Goal: Browse casually

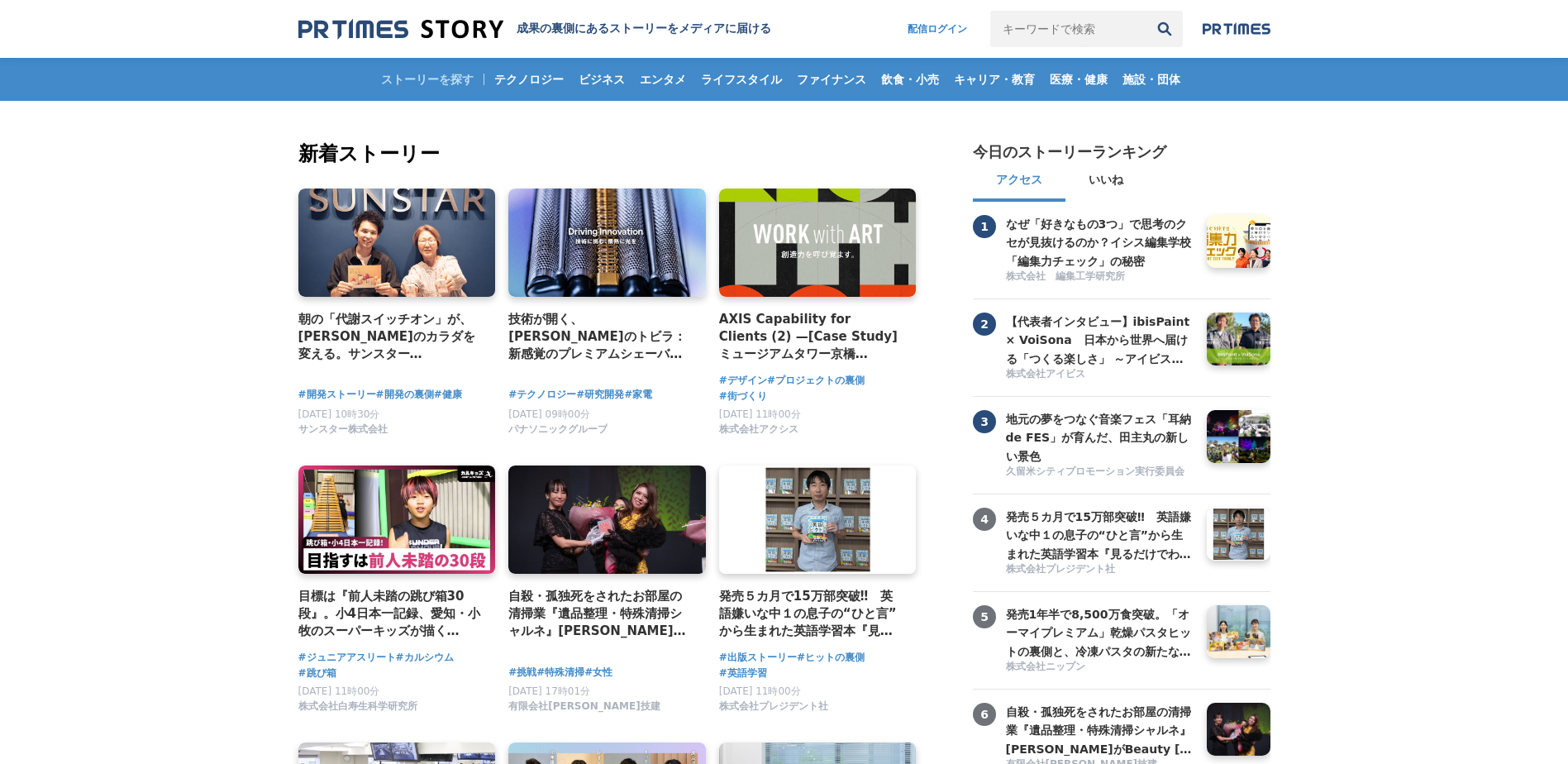
click at [342, 29] on img at bounding box center [401, 29] width 205 height 22
click at [1219, 30] on img at bounding box center [1237, 28] width 68 height 13
